Goal: Information Seeking & Learning: Learn about a topic

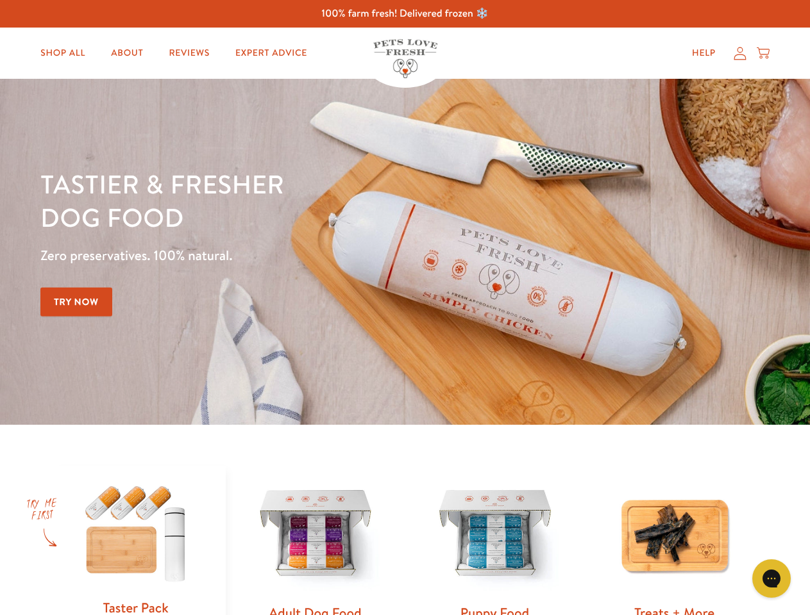
click at [404, 308] on div "Tastier & fresher dog food Zero preservatives. 100% natural. Try Now" at bounding box center [283, 251] width 486 height 169
click at [771, 579] on icon "Gorgias live chat" at bounding box center [771, 578] width 12 height 12
